Goal: Check status: Check status

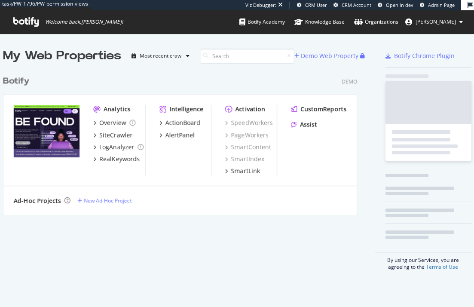
scroll to position [300, 461]
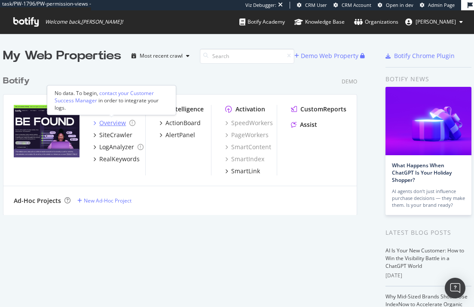
click at [117, 127] on div "Overview" at bounding box center [112, 123] width 27 height 9
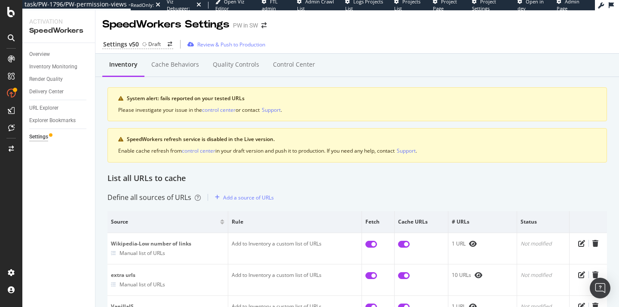
scroll to position [0, 0]
click at [132, 47] on div "Settings v50" at bounding box center [121, 44] width 36 height 9
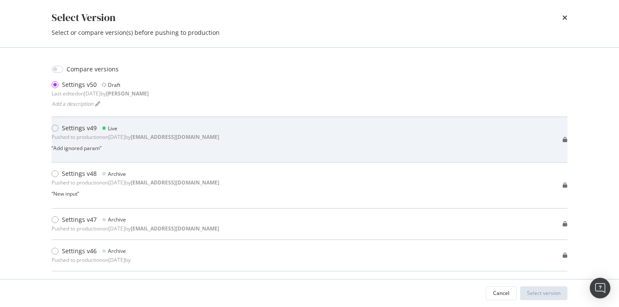
click at [168, 135] on b "[EMAIL_ADDRESS][DOMAIN_NAME]" at bounding box center [175, 136] width 88 height 7
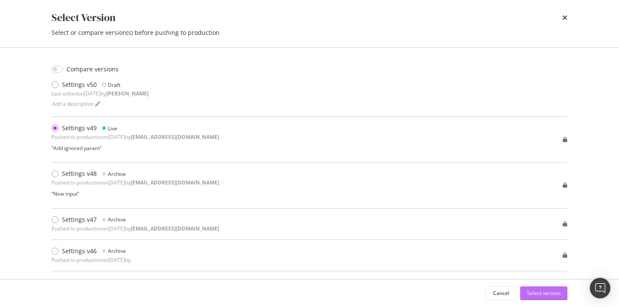
click at [538, 297] on div "Select version" at bounding box center [544, 293] width 34 height 13
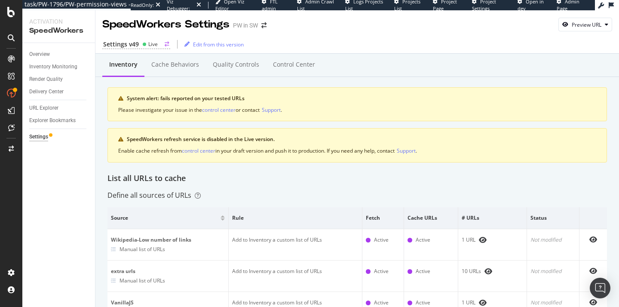
click at [140, 43] on div "Settings v49 Live" at bounding box center [136, 44] width 68 height 9
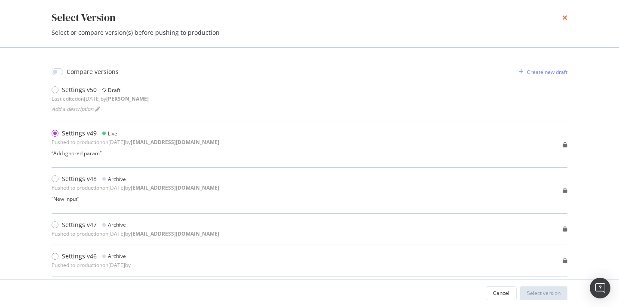
click at [562, 17] on icon "times" at bounding box center [564, 17] width 5 height 7
